Goal: Task Accomplishment & Management: Manage account settings

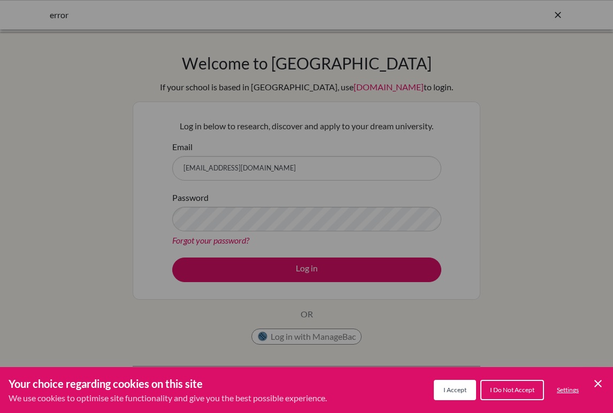
click at [464, 391] on span "I Accept" at bounding box center [454, 390] width 23 height 8
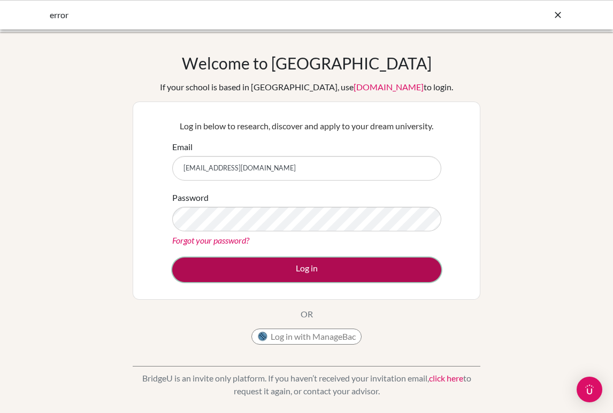
click at [304, 276] on button "Log in" at bounding box center [306, 270] width 269 height 25
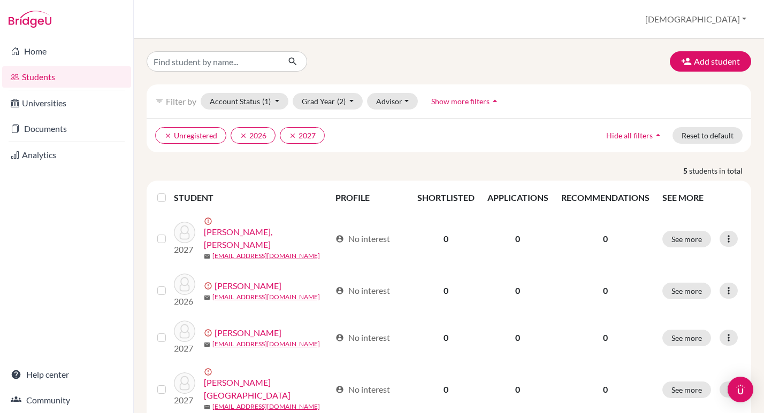
scroll to position [63, 0]
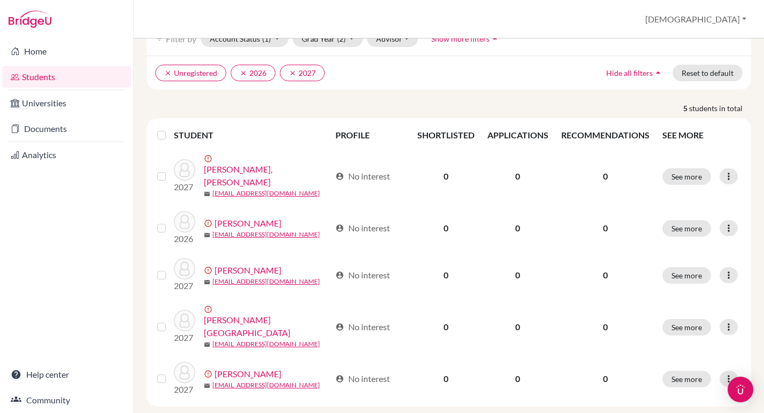
click at [620, 74] on span "Hide all filters" at bounding box center [629, 72] width 47 height 9
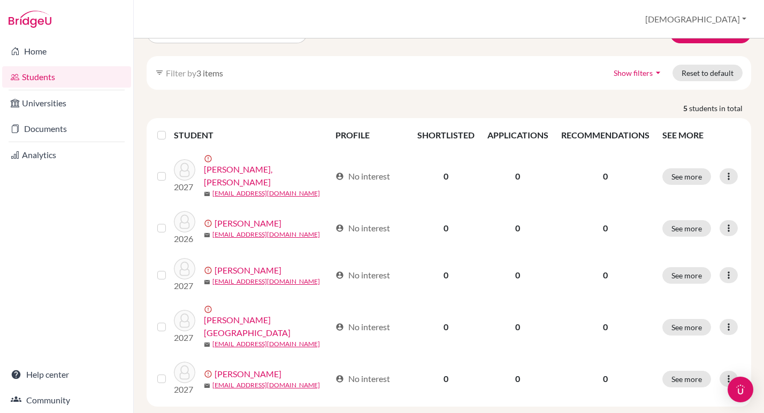
click at [620, 74] on span "Show filters" at bounding box center [632, 72] width 39 height 9
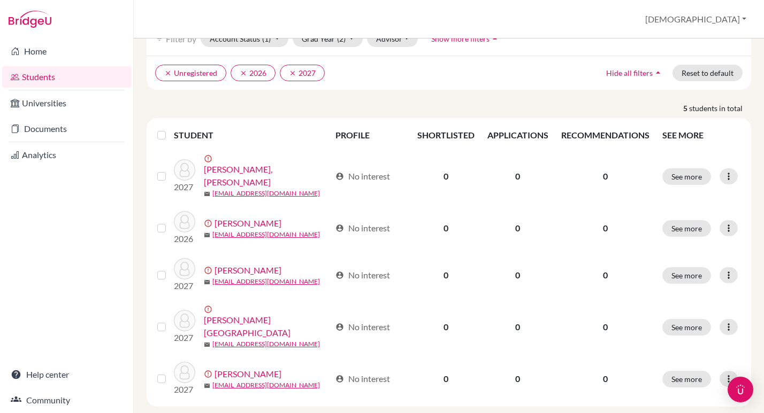
scroll to position [0, 0]
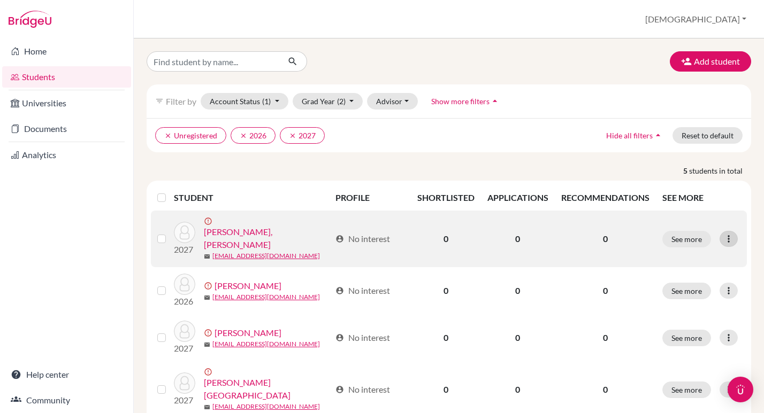
click at [620, 237] on icon at bounding box center [728, 239] width 11 height 11
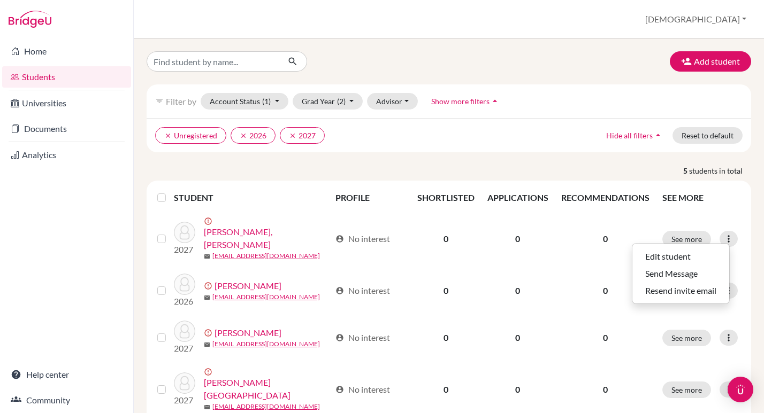
click at [535, 71] on div "Add student" at bounding box center [448, 61] width 620 height 20
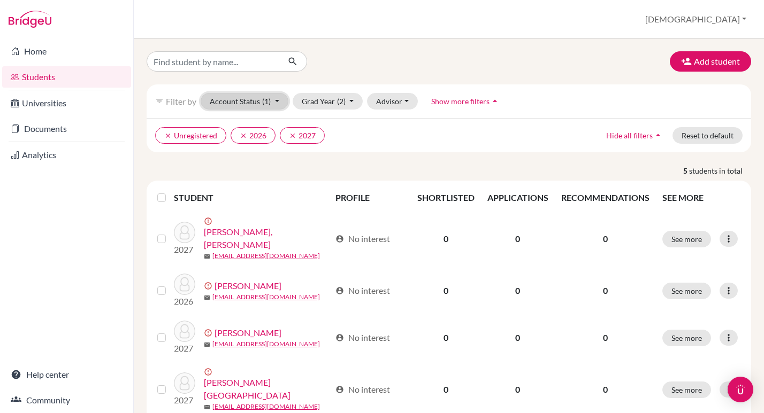
click at [273, 107] on button "Account Status (1)" at bounding box center [245, 101] width 88 height 17
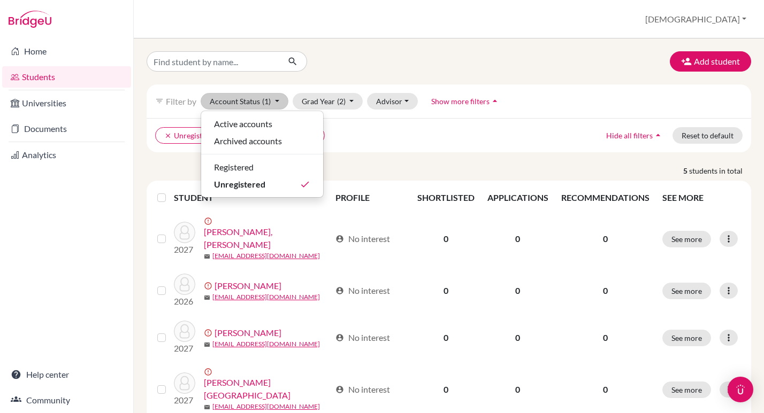
click at [366, 143] on ul "clear Unregistered clear 2026 clear 2027" at bounding box center [375, 135] width 441 height 17
